Goal: Find contact information: Find contact information

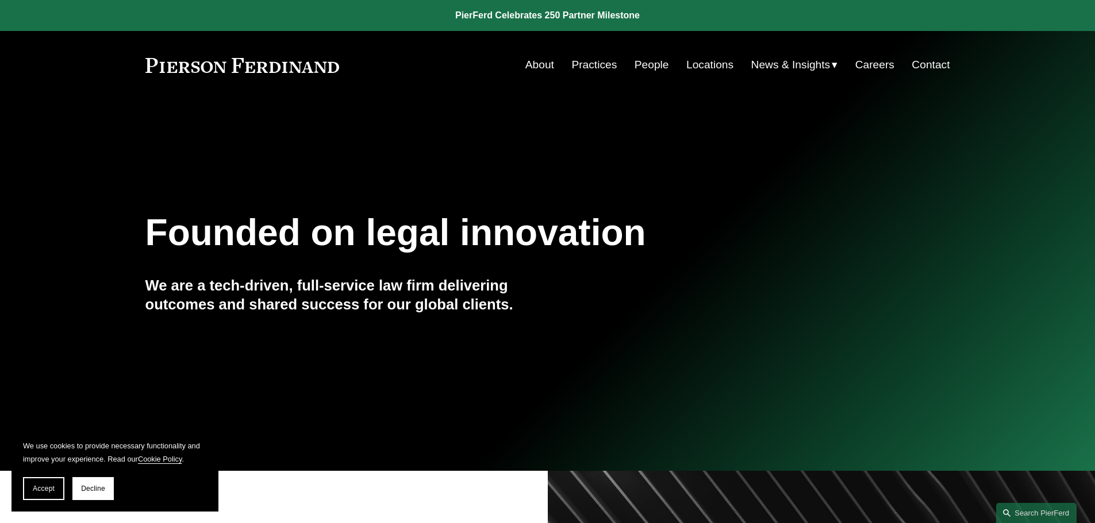
click at [710, 66] on link "Locations" at bounding box center [709, 65] width 47 height 22
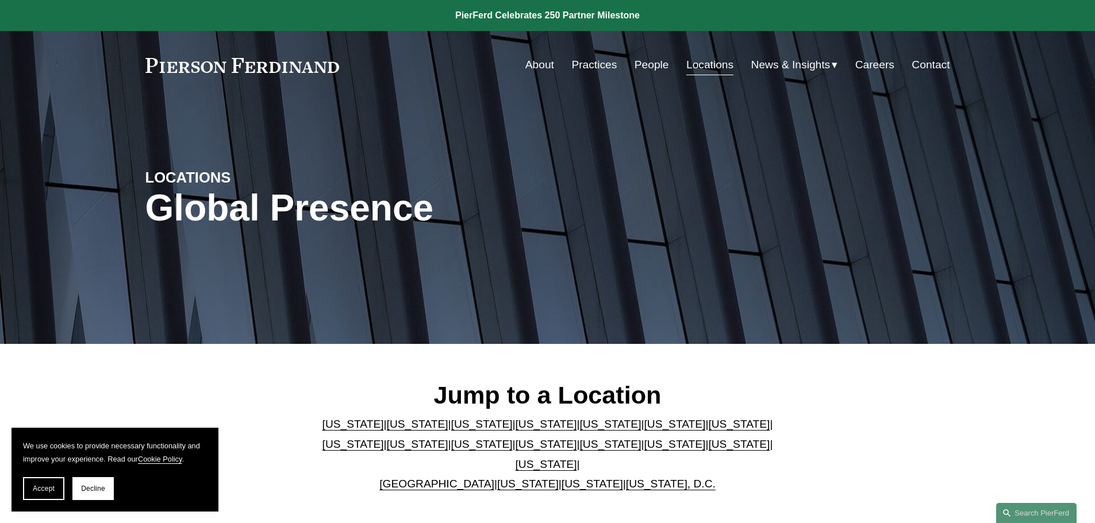
click at [399, 426] on link "California" at bounding box center [417, 424] width 61 height 12
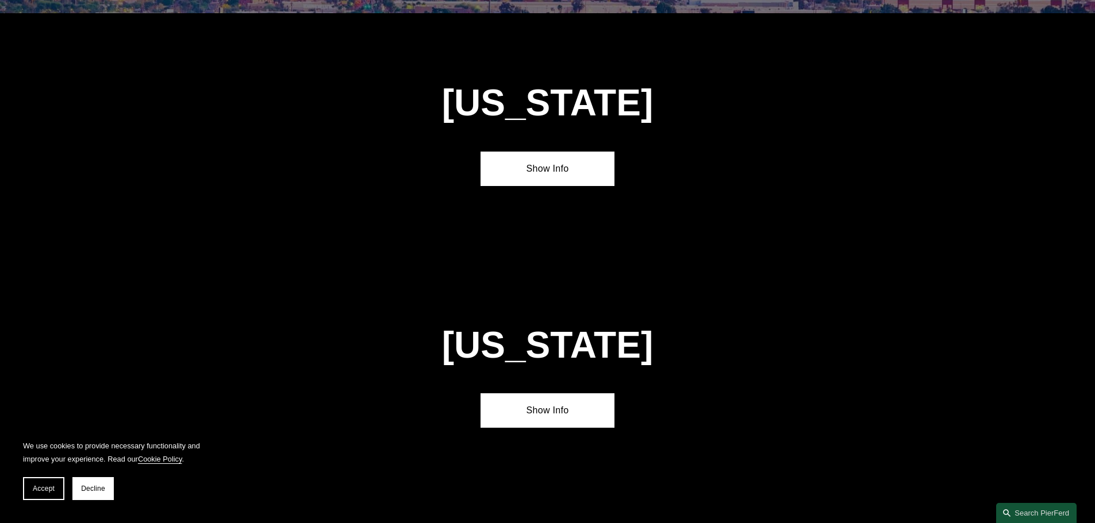
scroll to position [764, 0]
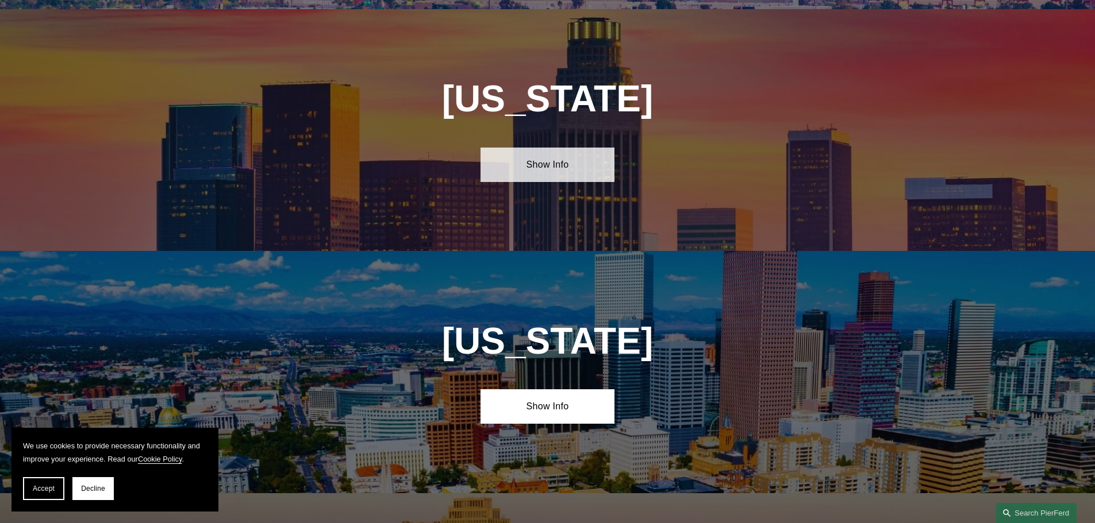
click at [548, 149] on link "Show Info" at bounding box center [547, 165] width 134 height 34
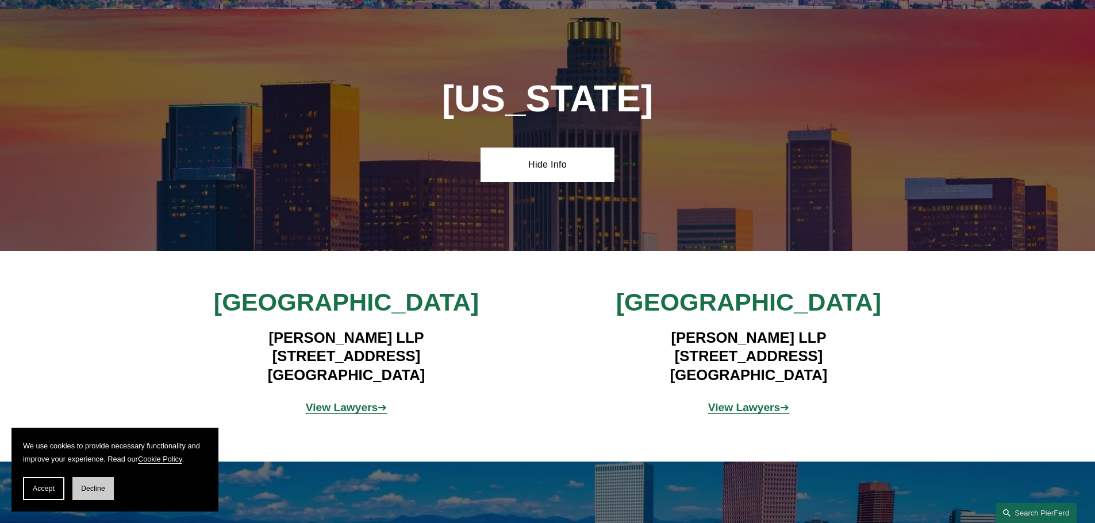
click at [91, 482] on button "Decline" at bounding box center [92, 489] width 41 height 23
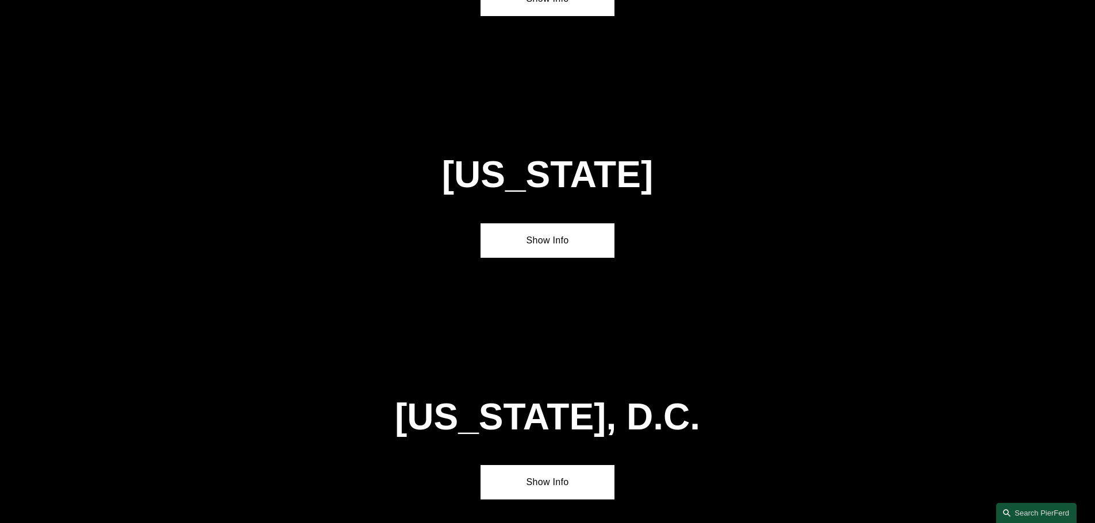
scroll to position [5072, 0]
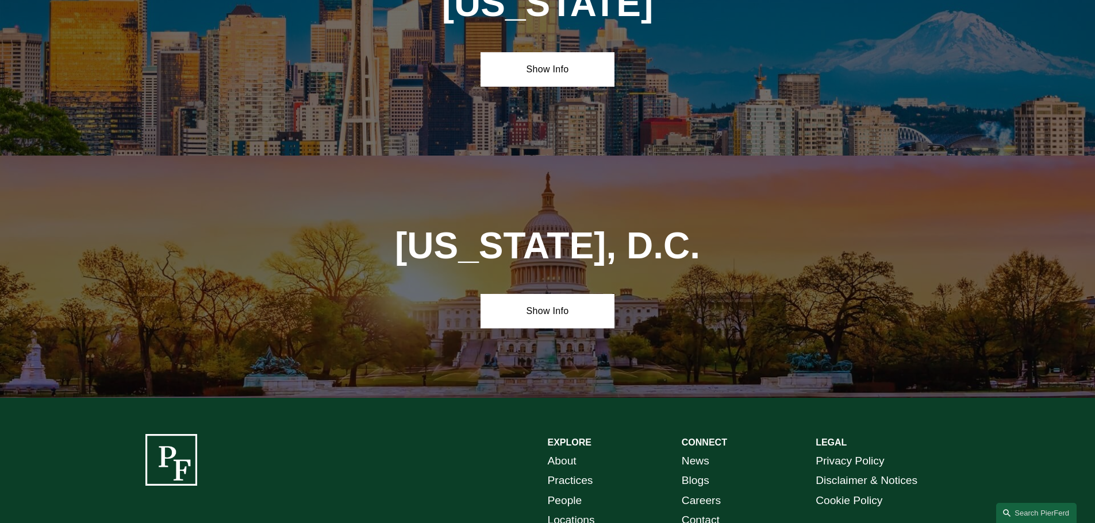
click at [555, 471] on link "Practices" at bounding box center [570, 481] width 45 height 20
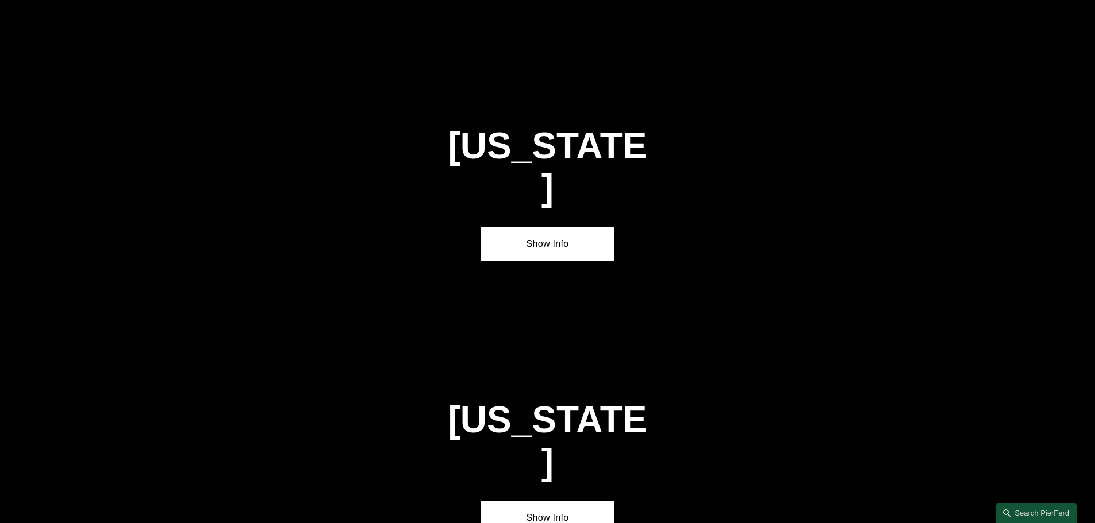
scroll to position [2084, 0]
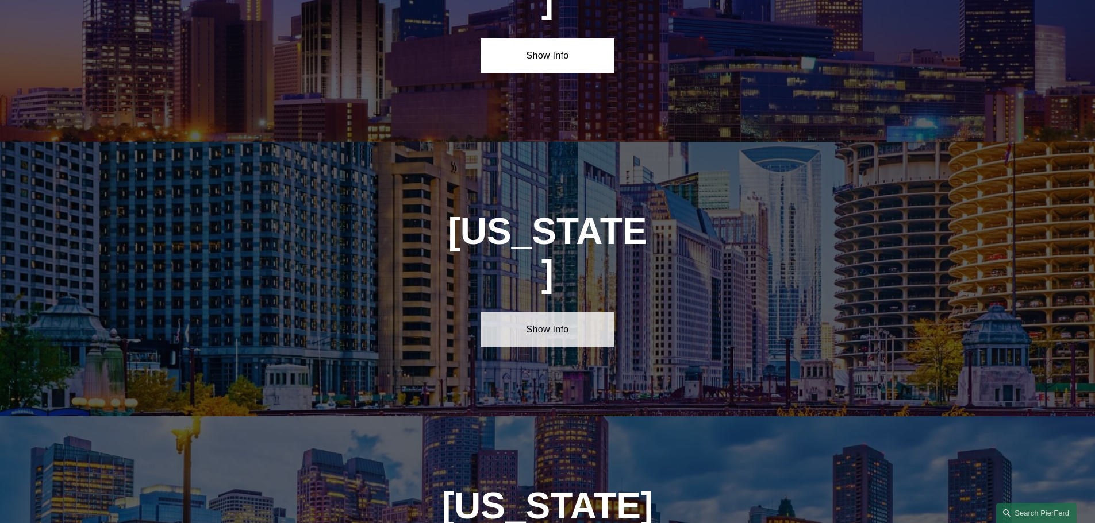
click at [545, 313] on link "Show Info" at bounding box center [547, 330] width 134 height 34
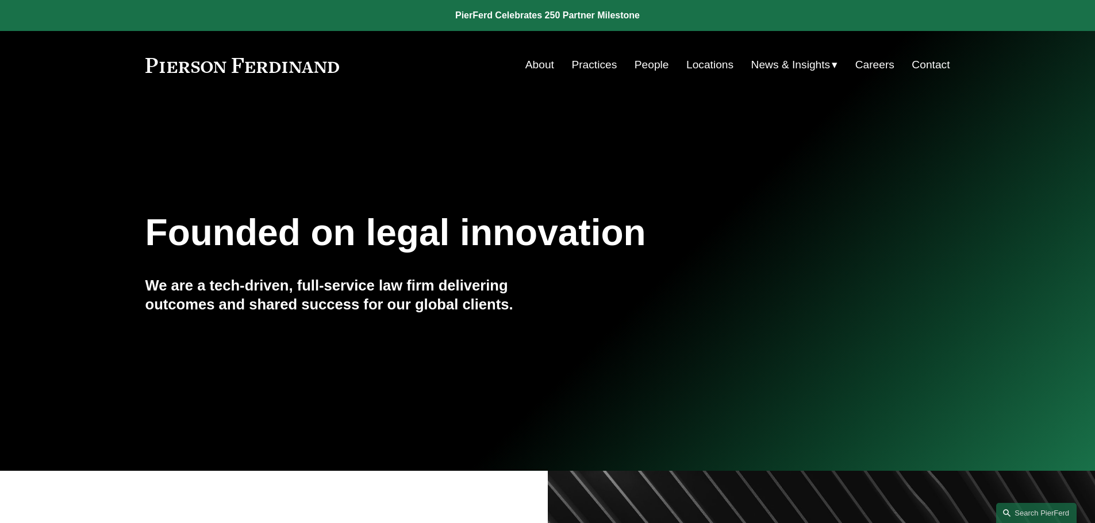
click at [0, 0] on span "News" at bounding box center [0, 0] width 0 height 0
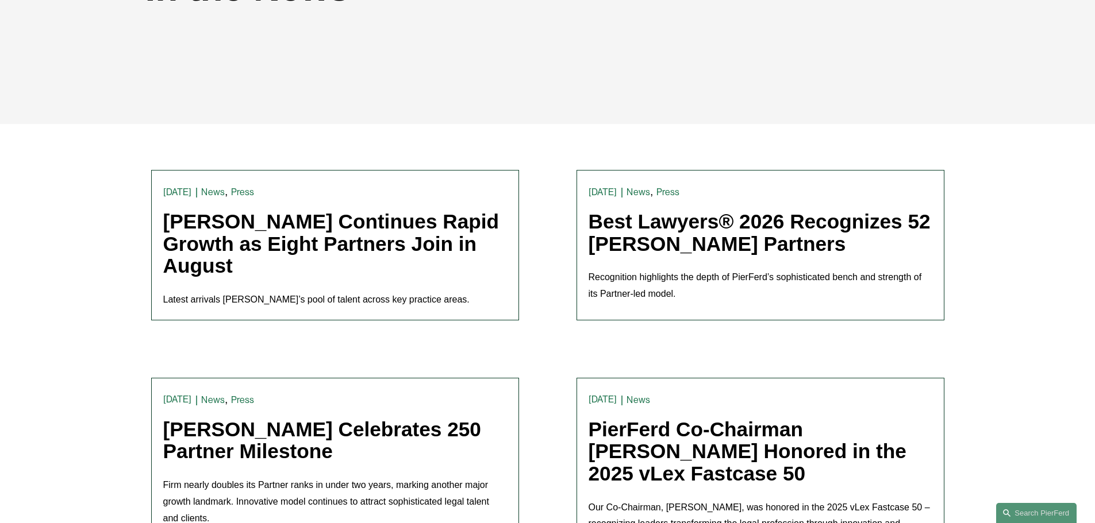
scroll to position [230, 0]
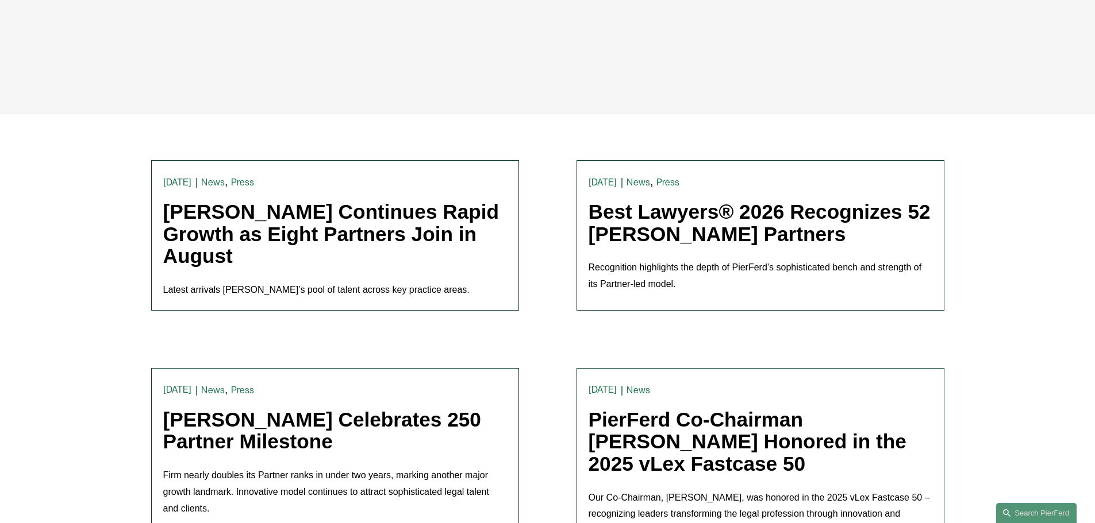
click at [329, 229] on link "[PERSON_NAME] Continues Rapid Growth as Eight Partners Join in August" at bounding box center [331, 234] width 336 height 67
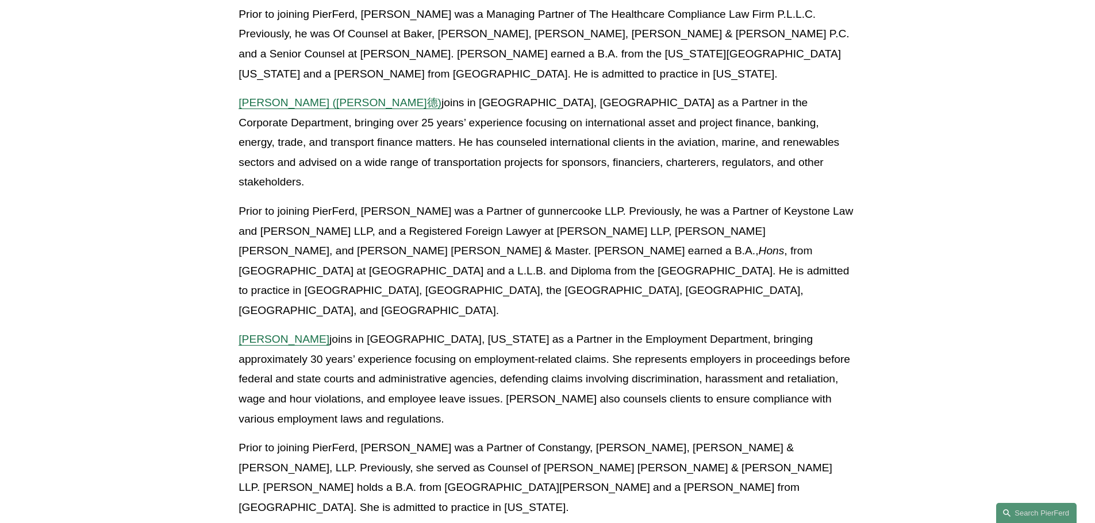
scroll to position [1322, 0]
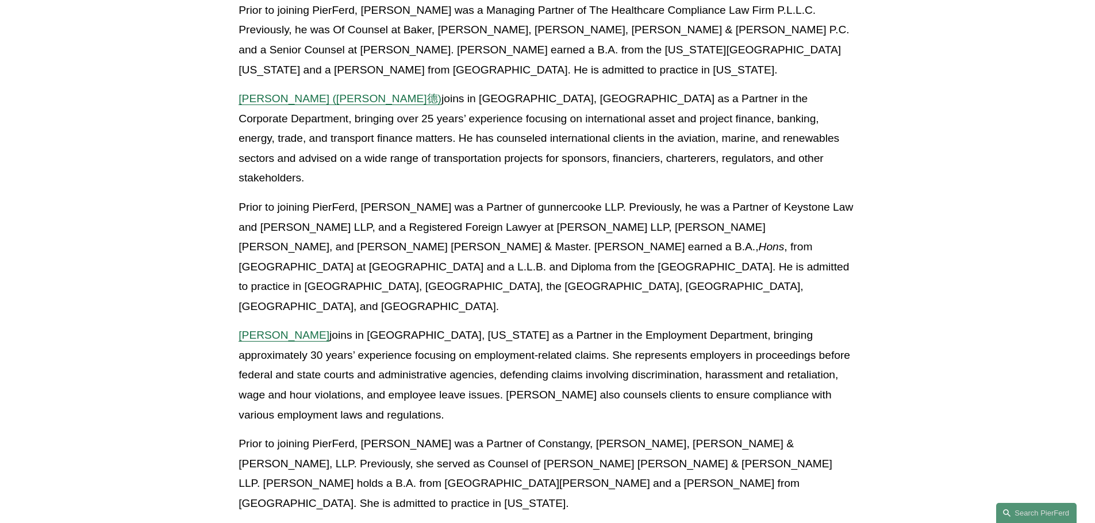
drag, startPoint x: 683, startPoint y: 425, endPoint x: 232, endPoint y: 309, distance: 465.8
copy div "Noel Meza joins in Los Angeles, California as a Junior Partner in the Litigatio…"
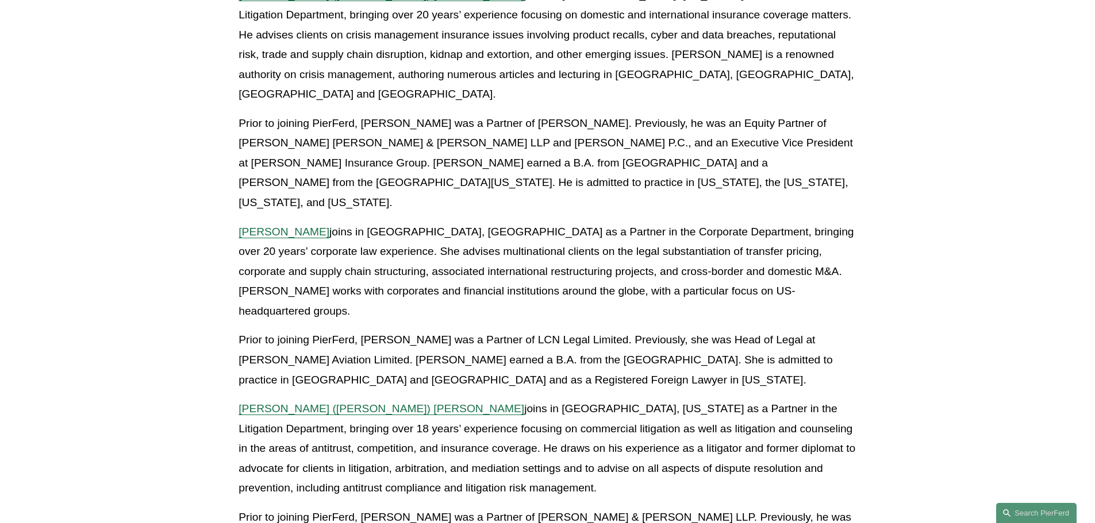
scroll to position [57, 0]
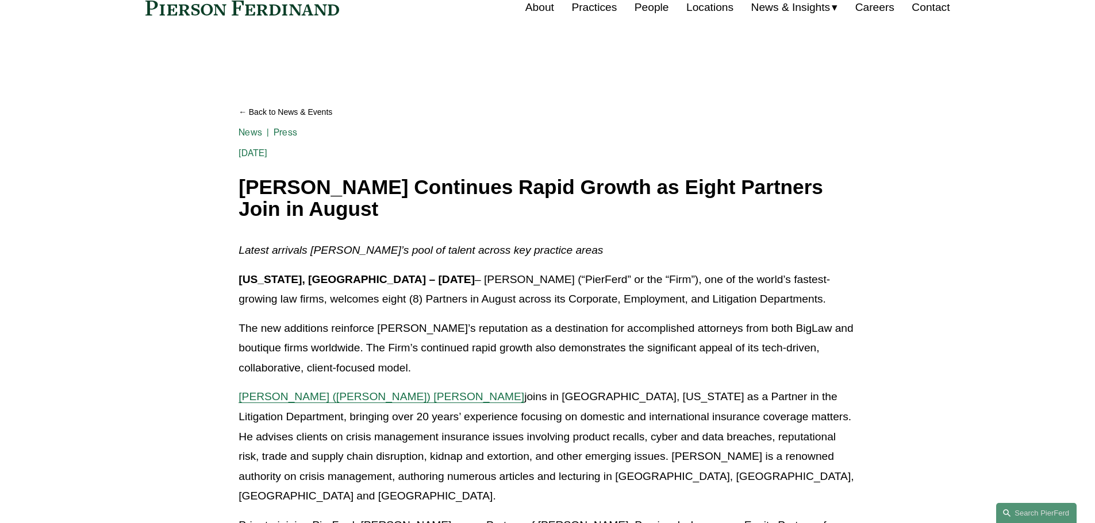
click at [645, 3] on link "People" at bounding box center [651, 8] width 34 height 22
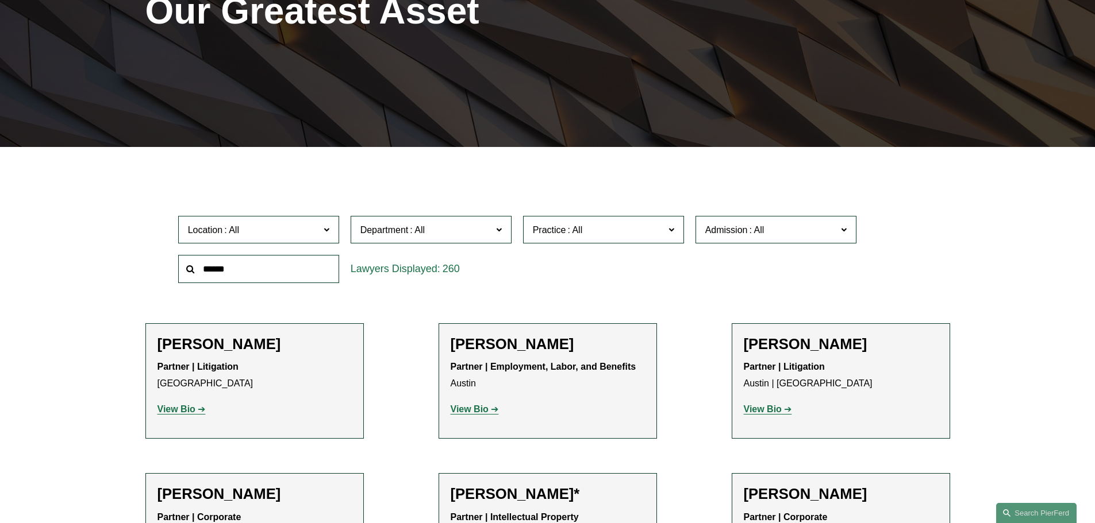
scroll to position [57, 0]
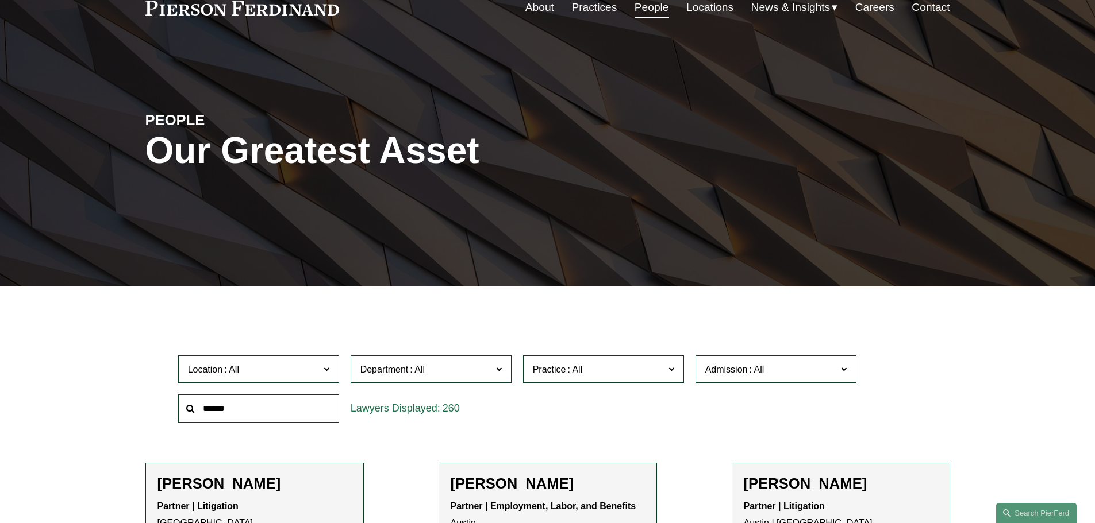
click at [279, 410] on input "text" at bounding box center [258, 409] width 161 height 28
type input "****"
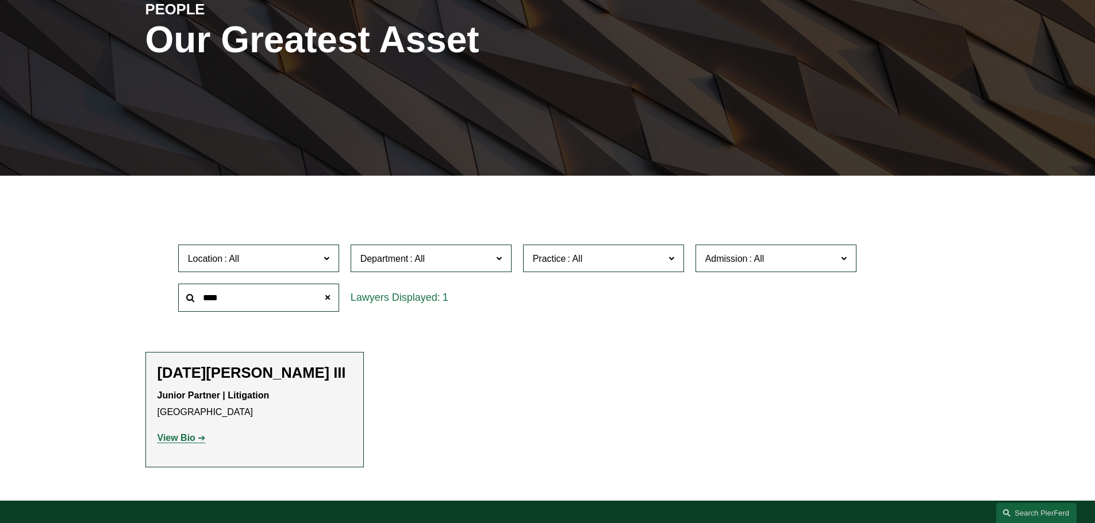
scroll to position [172, 0]
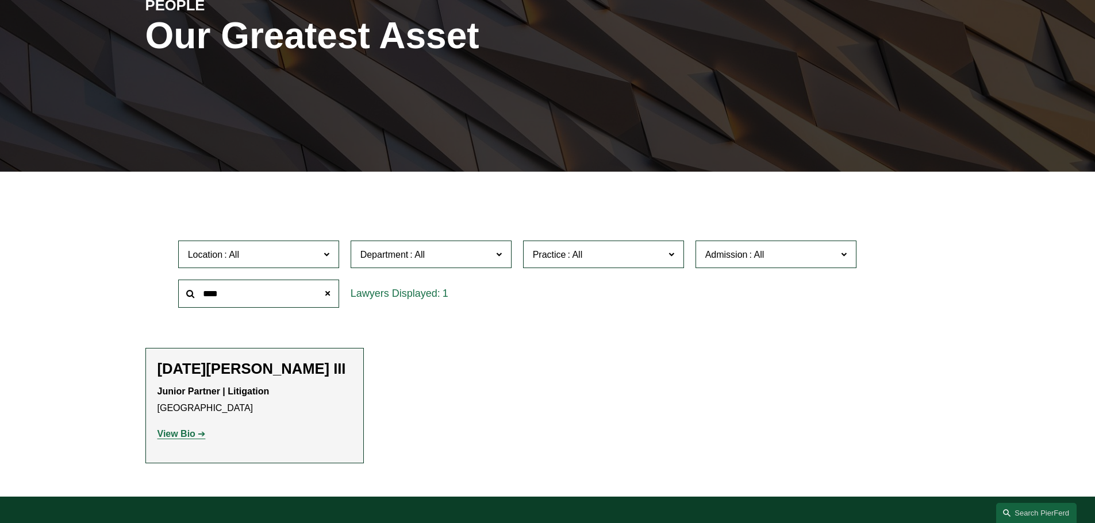
click at [172, 432] on strong "View Bio" at bounding box center [176, 434] width 38 height 10
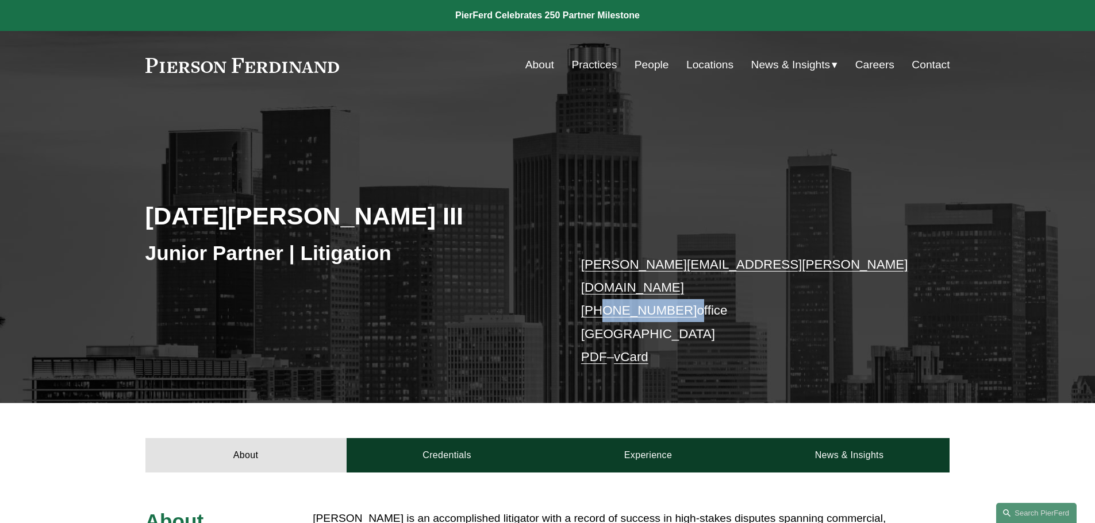
drag, startPoint x: 682, startPoint y: 281, endPoint x: 602, endPoint y: 283, distance: 79.9
click at [602, 283] on p "noel.meza@pierferd.com +1.619.870.9477 office Los Angeles PDF – vCard" at bounding box center [748, 311] width 335 height 116
copy p "619.870.9477"
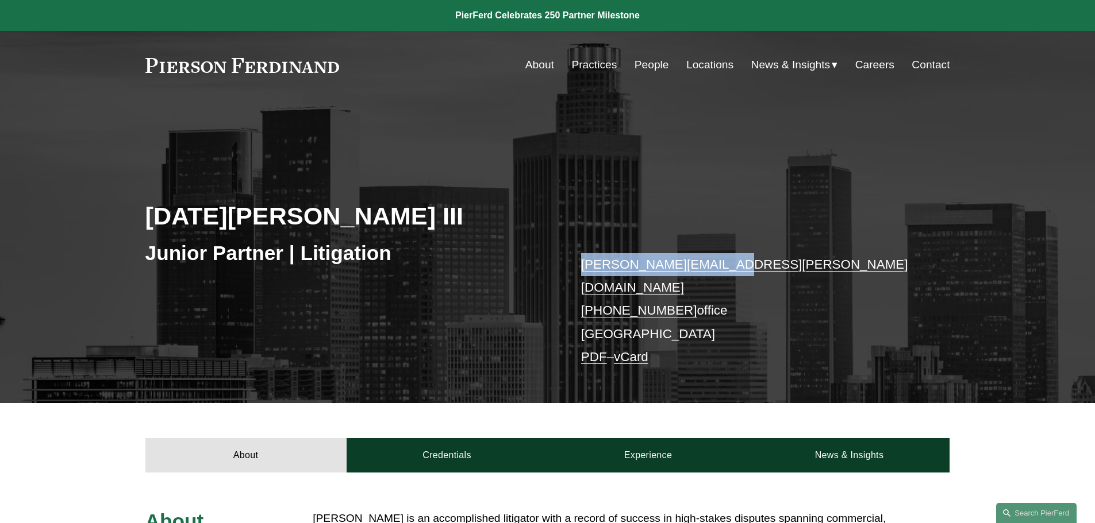
drag, startPoint x: 738, startPoint y: 264, endPoint x: 579, endPoint y: 263, distance: 159.2
click at [579, 263] on div "Noel J. Meza III Junior Partner | Litigation noel.meza@pierferd.com +1.619.870.…" at bounding box center [547, 267] width 1095 height 271
copy link "noel.meza@pierferd.com"
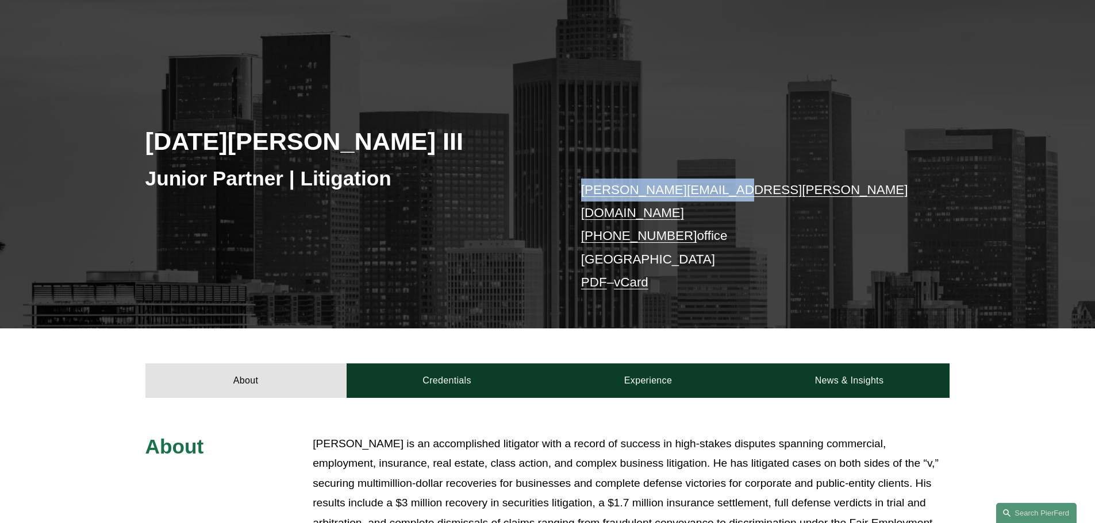
scroll to position [230, 0]
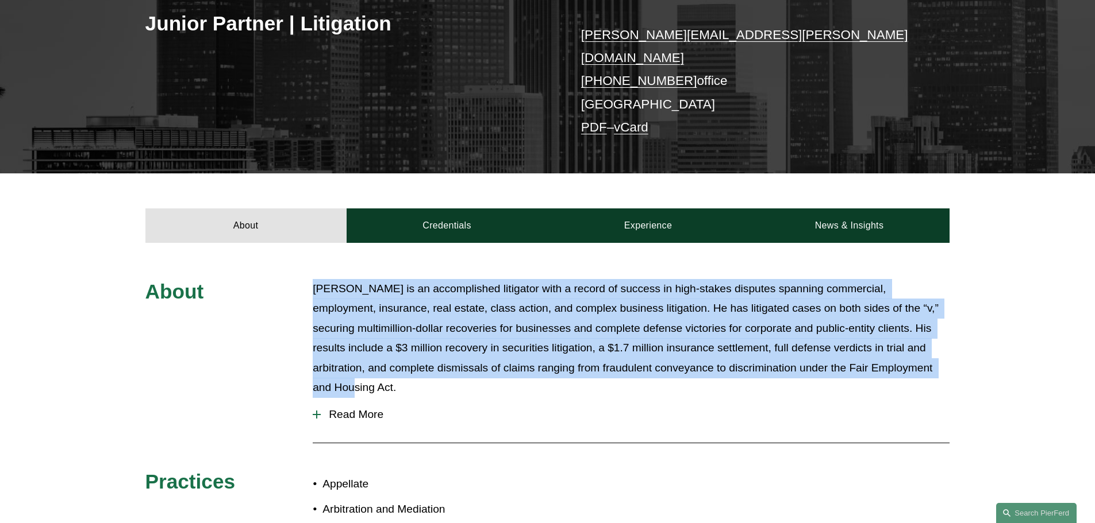
drag, startPoint x: 972, startPoint y: 363, endPoint x: 308, endPoint y: 283, distance: 668.4
click at [308, 283] on div "About Noel is an accomplished litigator with a record of success in high-stakes…" at bounding box center [547, 486] width 1095 height 415
copy p "Noel is an accomplished litigator with a record of success in high-stakes dispu…"
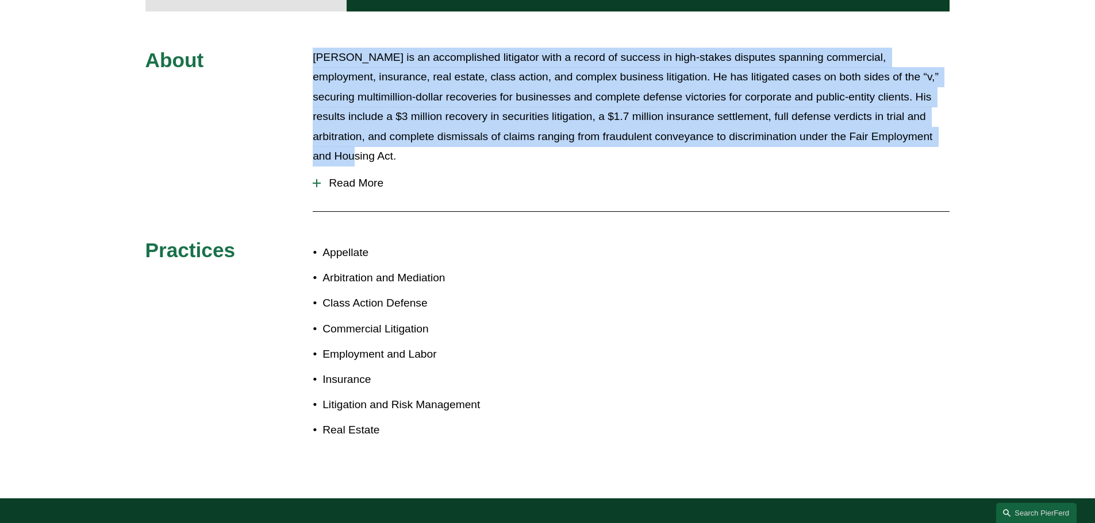
scroll to position [517, 0]
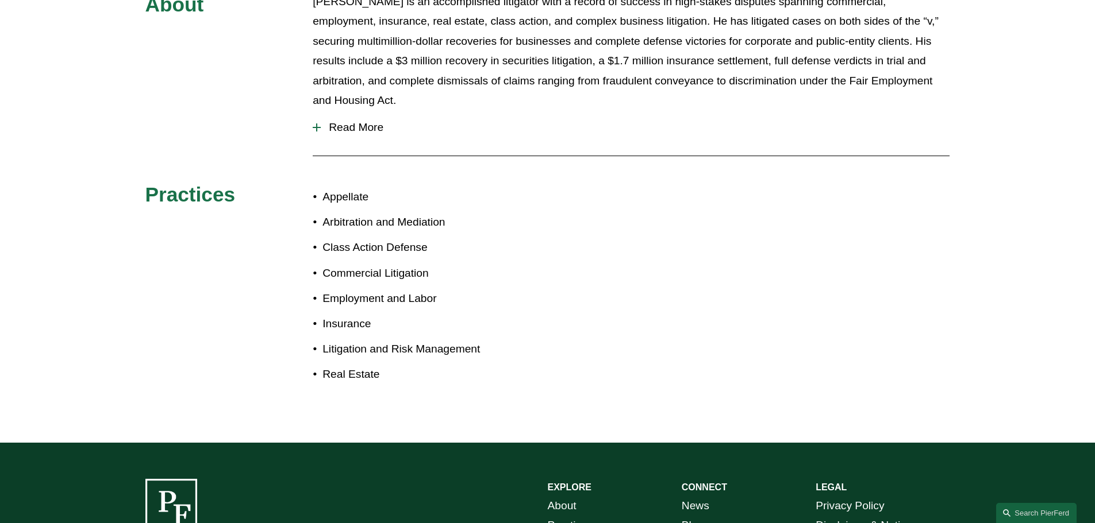
click at [599, 228] on div "About Noel is an accomplished litigator with a record of success in high-stakes…" at bounding box center [547, 199] width 1095 height 415
